Goal: Check status: Check status

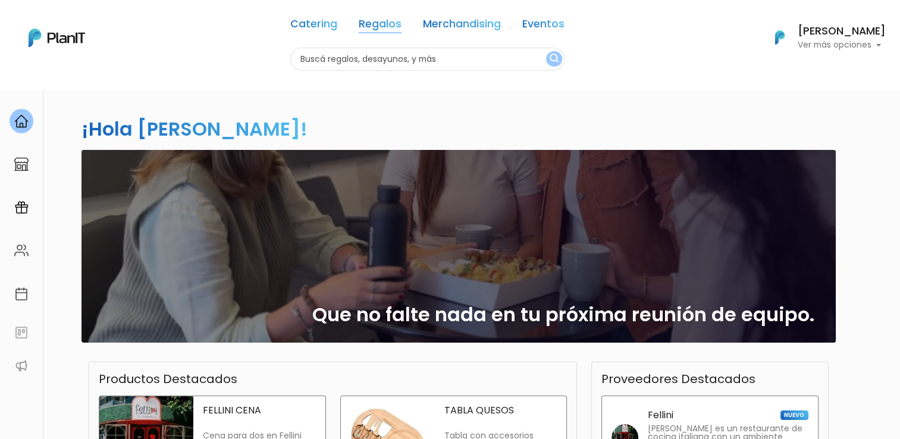
click at [384, 23] on link "Regalos" at bounding box center [380, 26] width 43 height 14
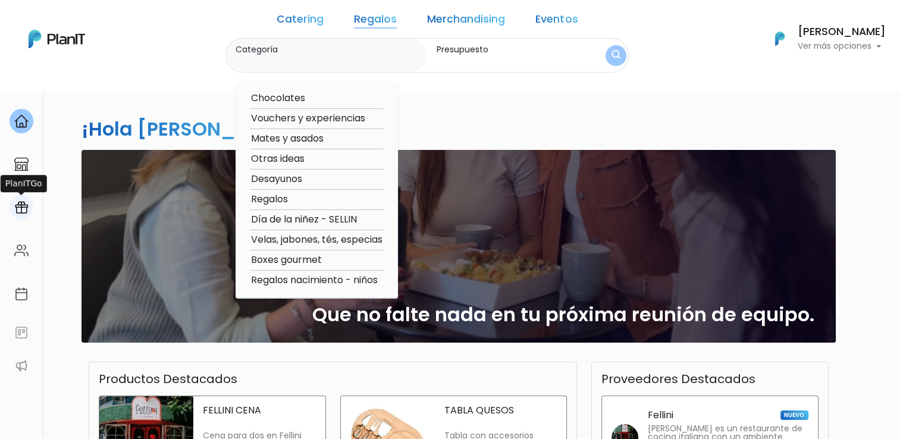
click at [14, 206] on div at bounding box center [22, 207] width 24 height 24
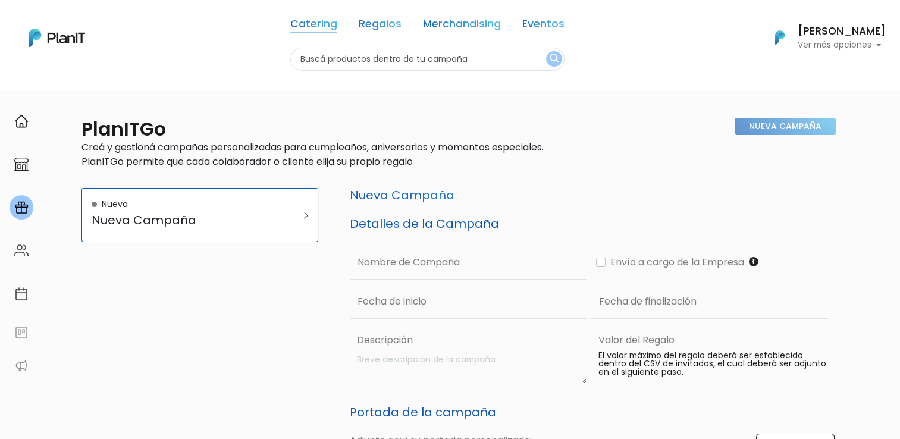
click at [317, 23] on link "Catering" at bounding box center [313, 26] width 47 height 14
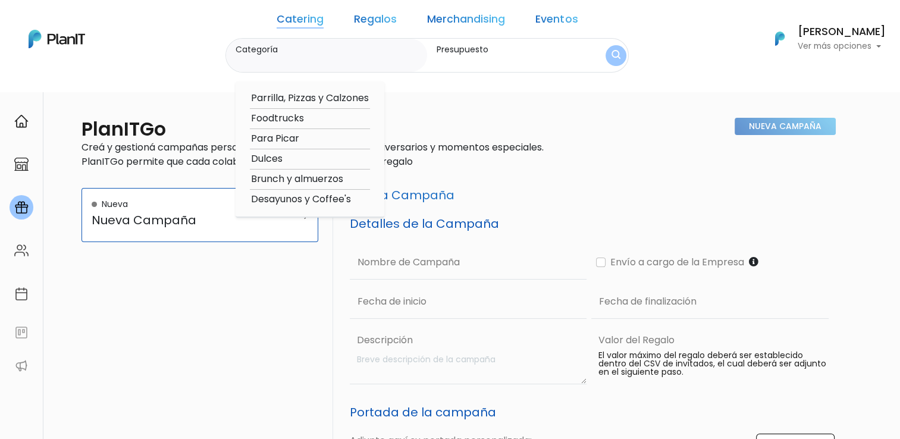
click at [477, 20] on link "Merchandising" at bounding box center [466, 21] width 78 height 14
click at [325, 118] on option "Indumentaria" at bounding box center [288, 118] width 76 height 15
type input "Indumentaria"
type input "$0 - $1000"
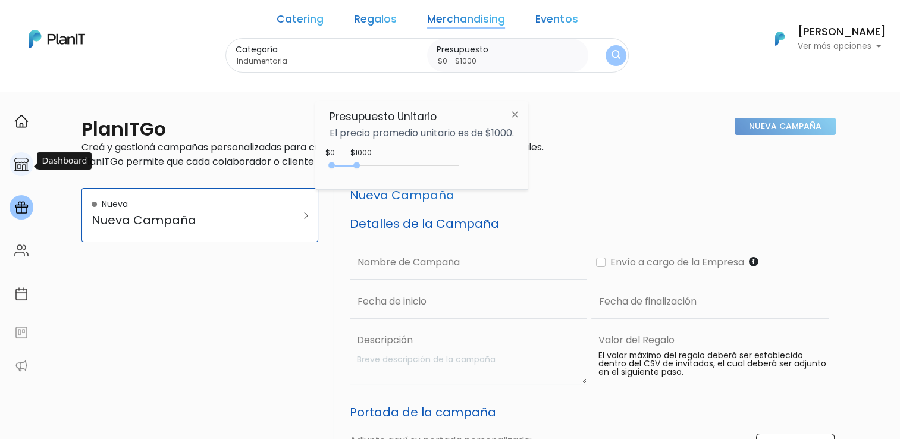
click at [14, 167] on img at bounding box center [21, 164] width 14 height 14
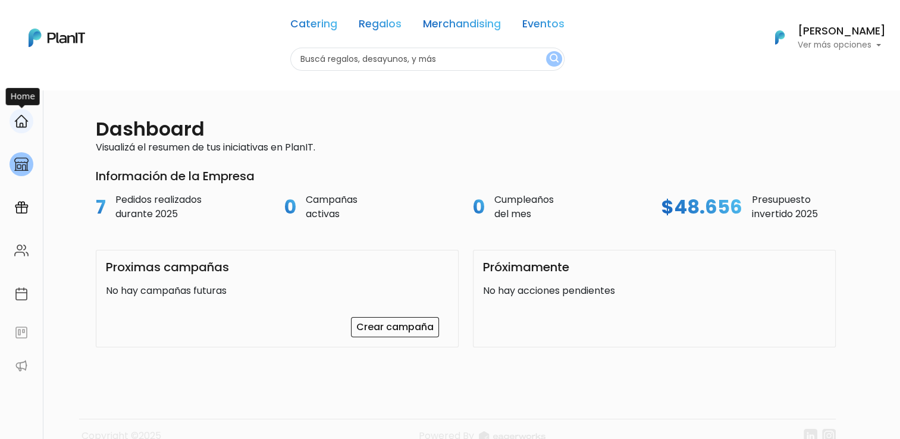
click at [20, 125] on img at bounding box center [21, 121] width 14 height 14
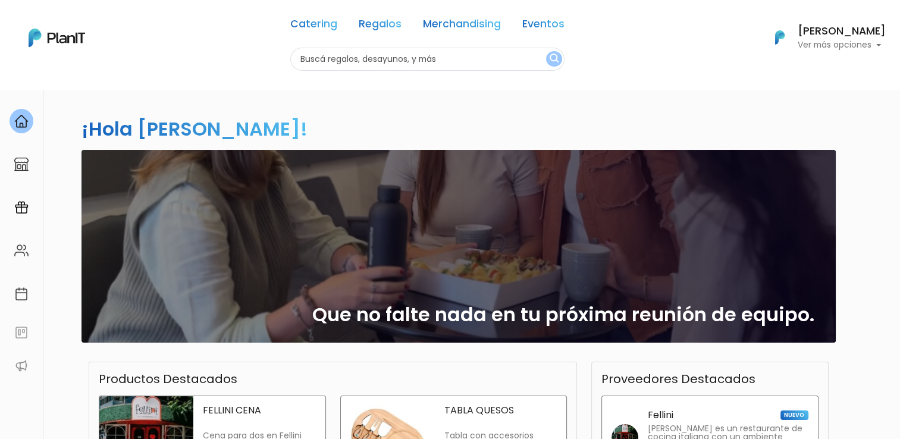
click at [813, 42] on p "Ver más opciones" at bounding box center [842, 45] width 88 height 8
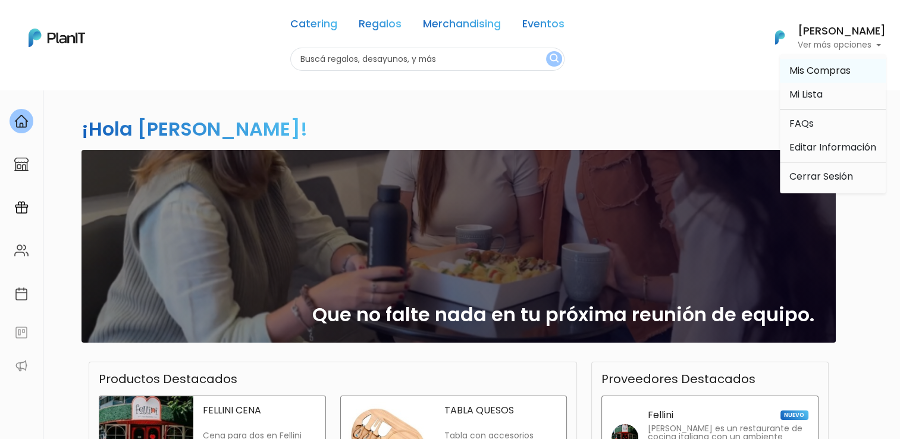
click at [852, 72] on link "Mis Compras" at bounding box center [833, 71] width 106 height 24
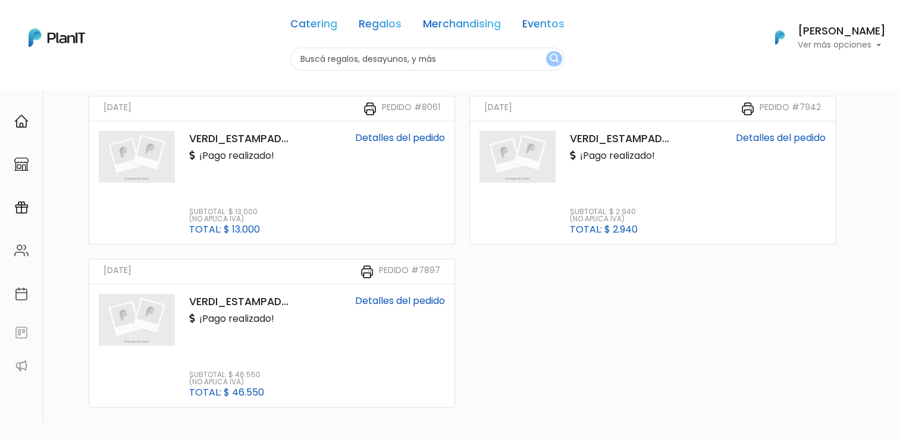
scroll to position [119, 0]
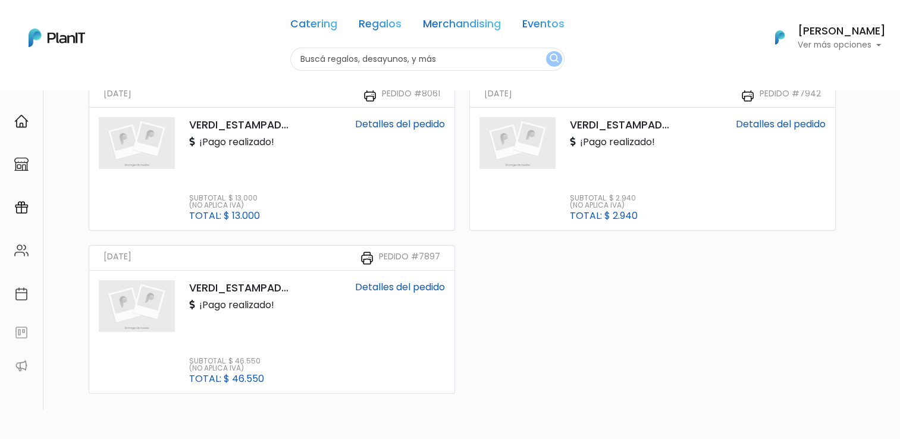
click at [367, 287] on link "Detalles del pedido" at bounding box center [400, 287] width 90 height 14
